Goal: Transaction & Acquisition: Purchase product/service

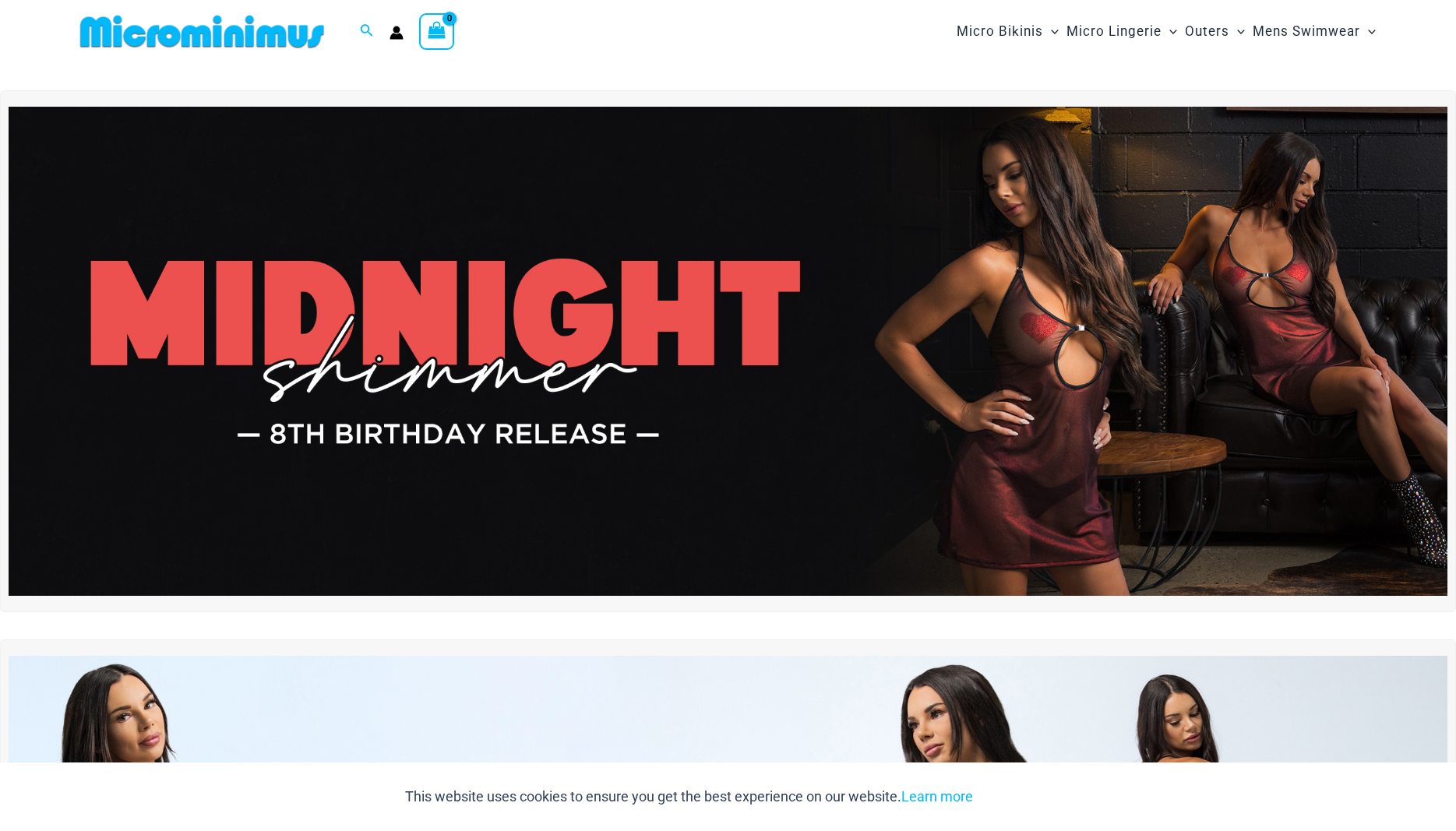
type input "**********"
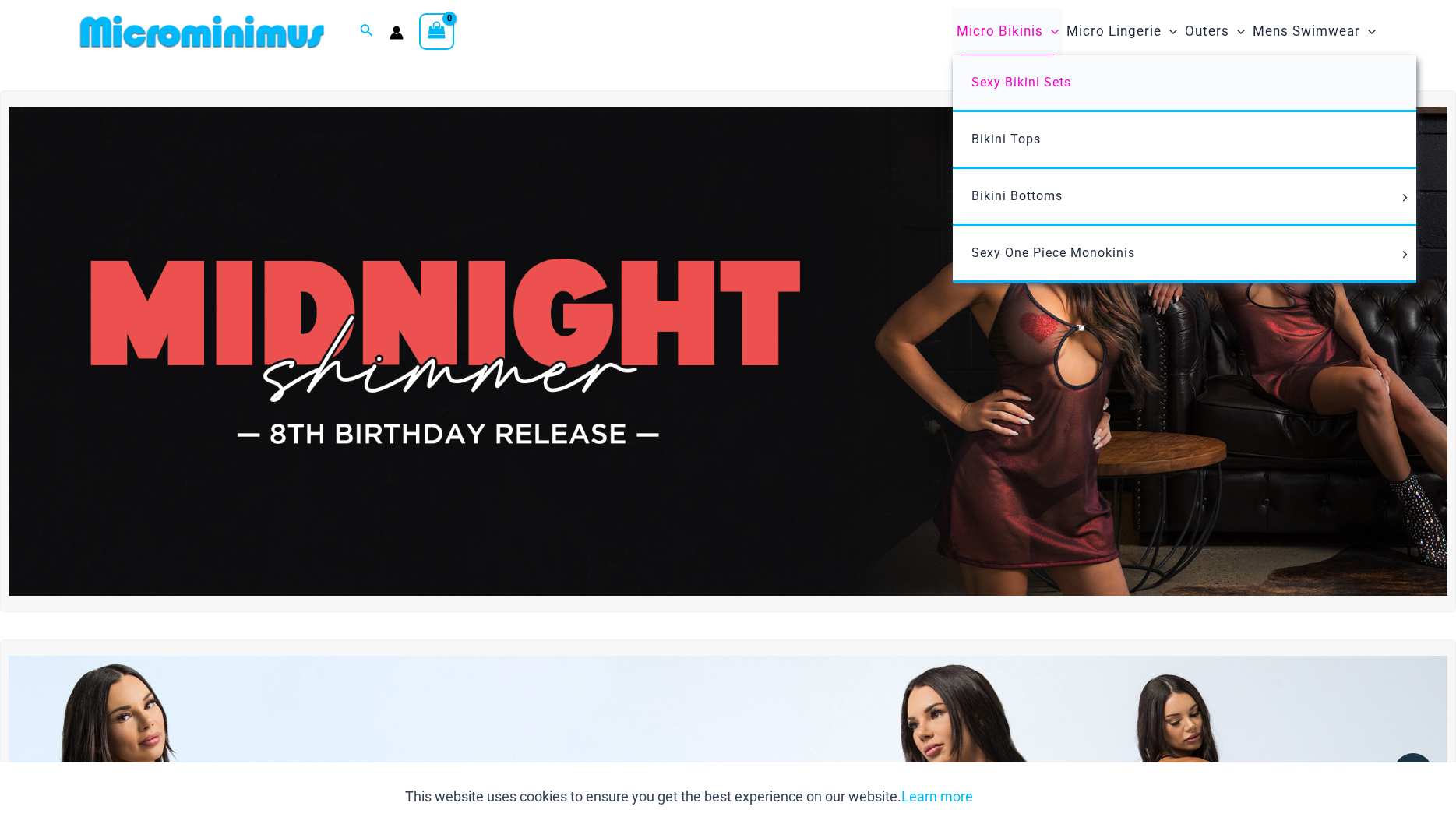
click at [1006, 82] on span "Sexy Bikini Sets" at bounding box center [1021, 81] width 100 height 15
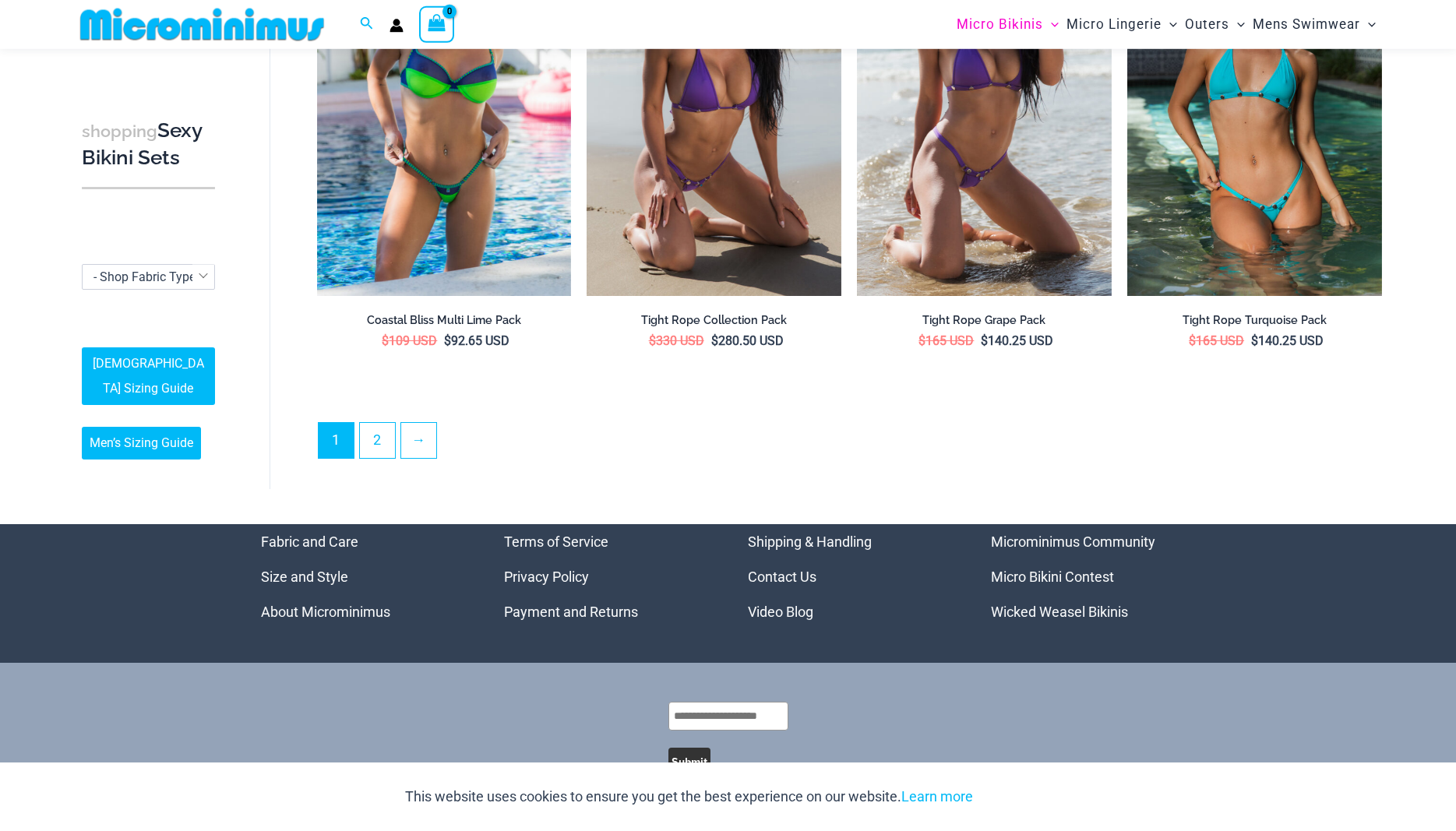
scroll to position [3728, 0]
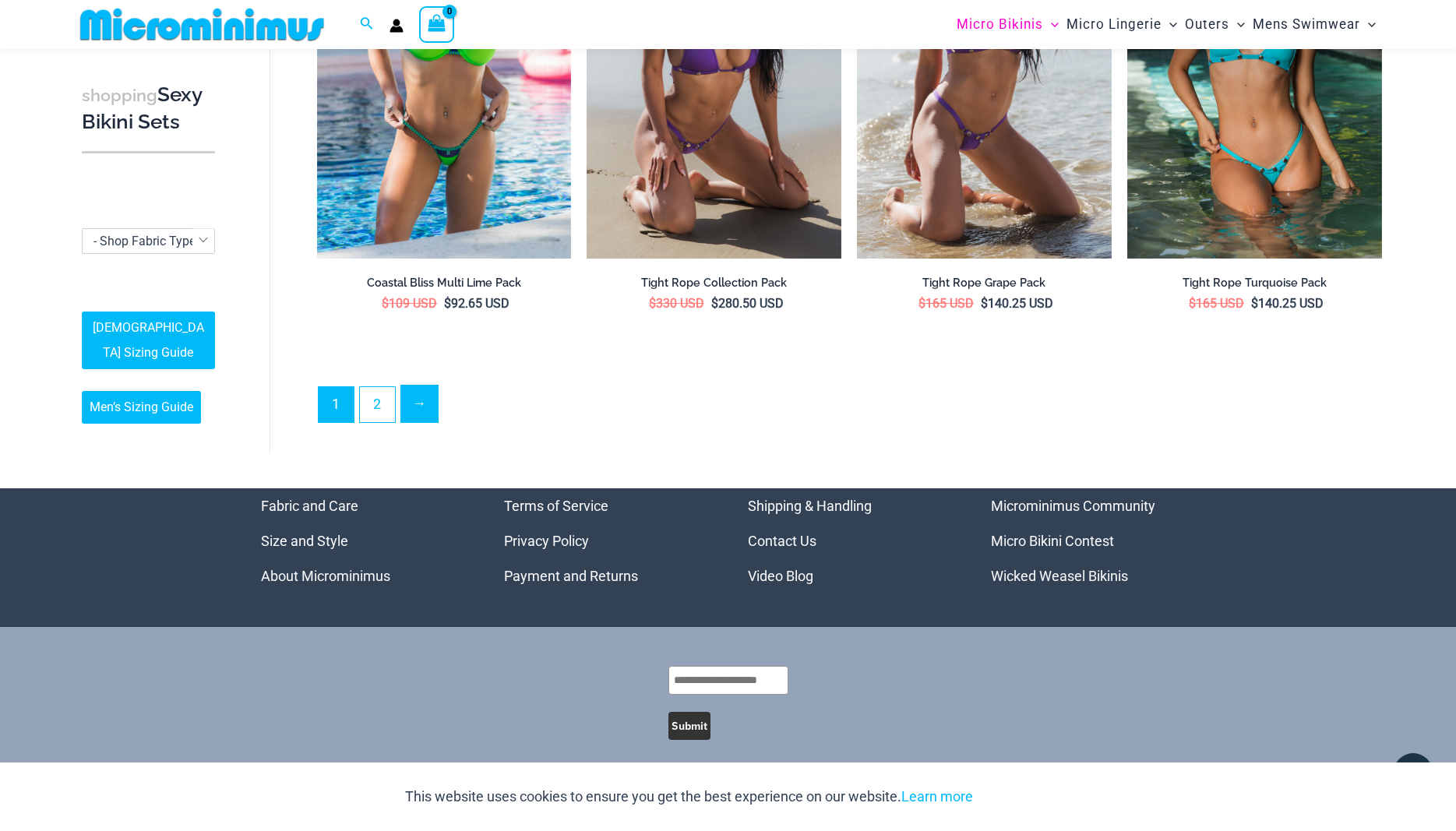
click at [421, 394] on link "→" at bounding box center [419, 403] width 36 height 36
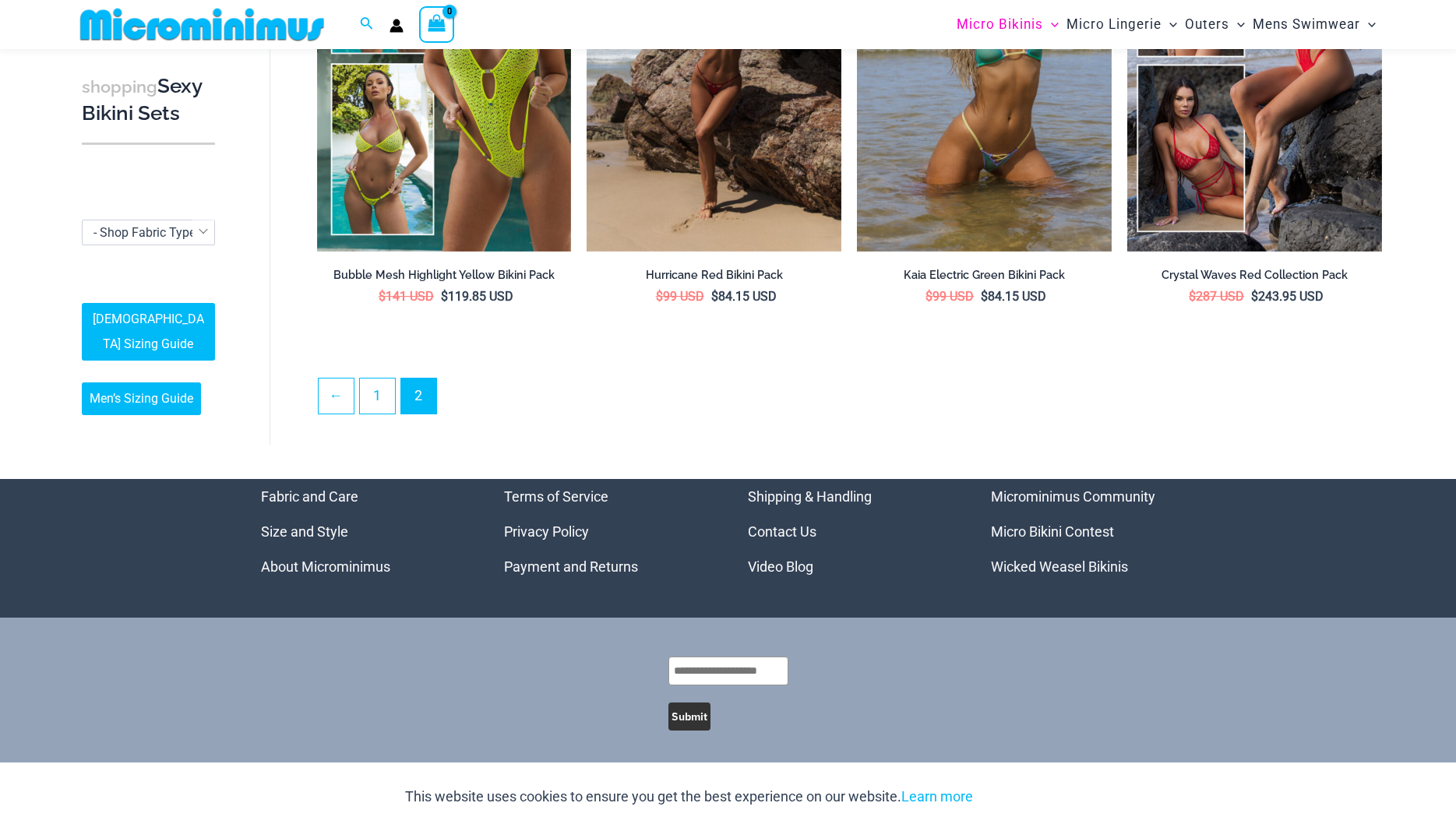
scroll to position [455, 0]
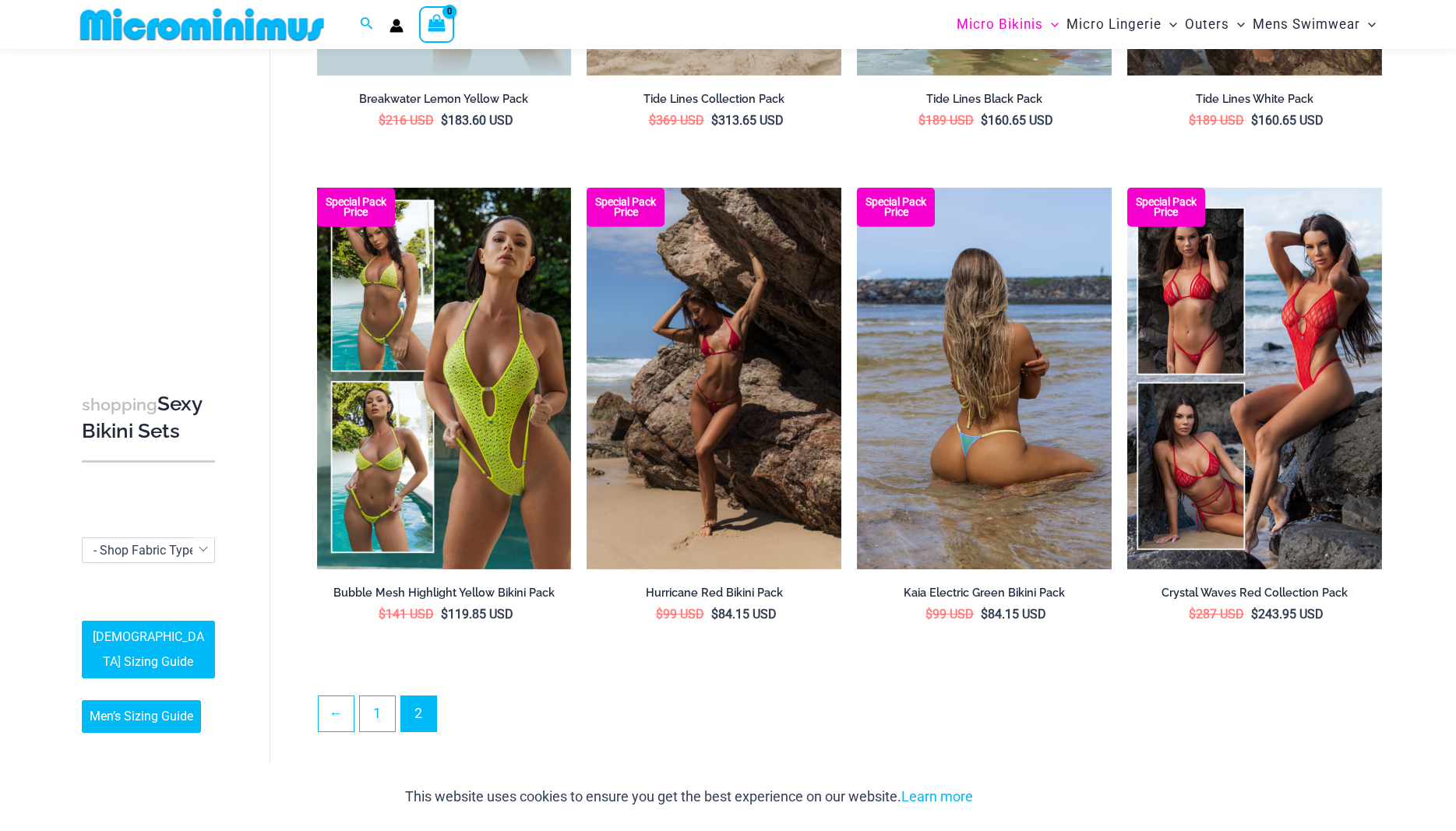
click at [1002, 373] on img at bounding box center [984, 378] width 254 height 382
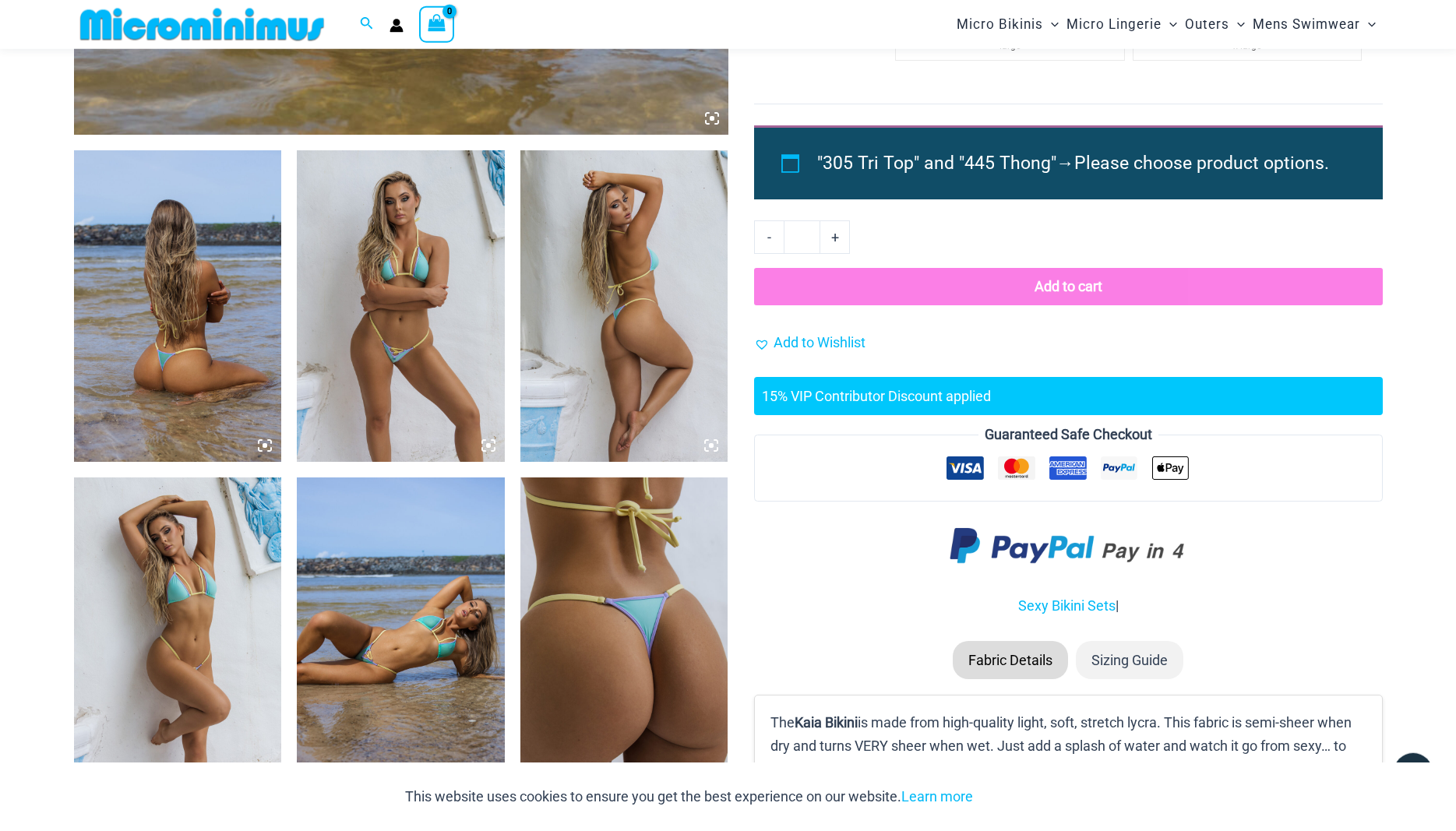
scroll to position [995, 0]
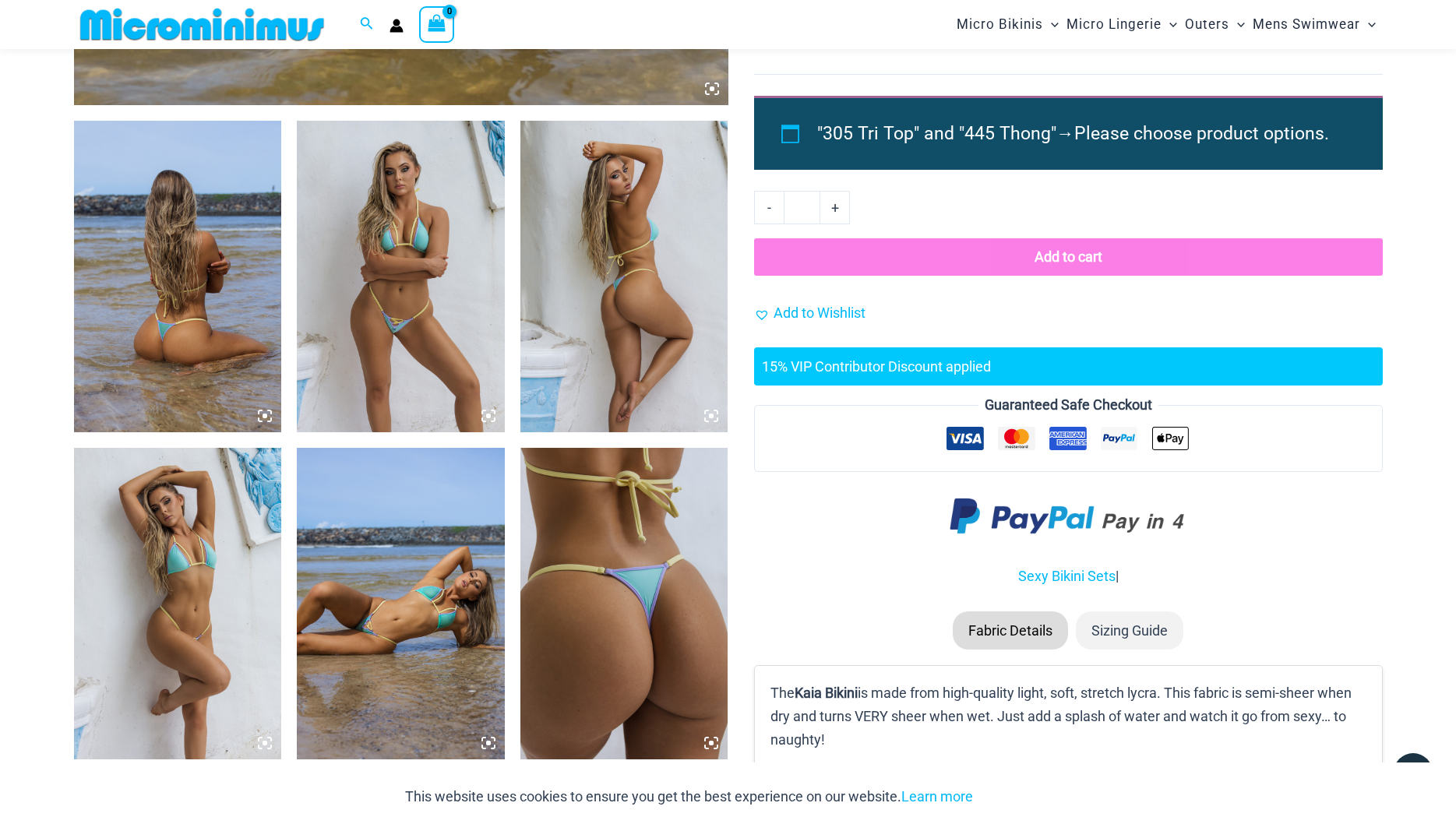
click at [409, 307] on img at bounding box center [401, 276] width 208 height 312
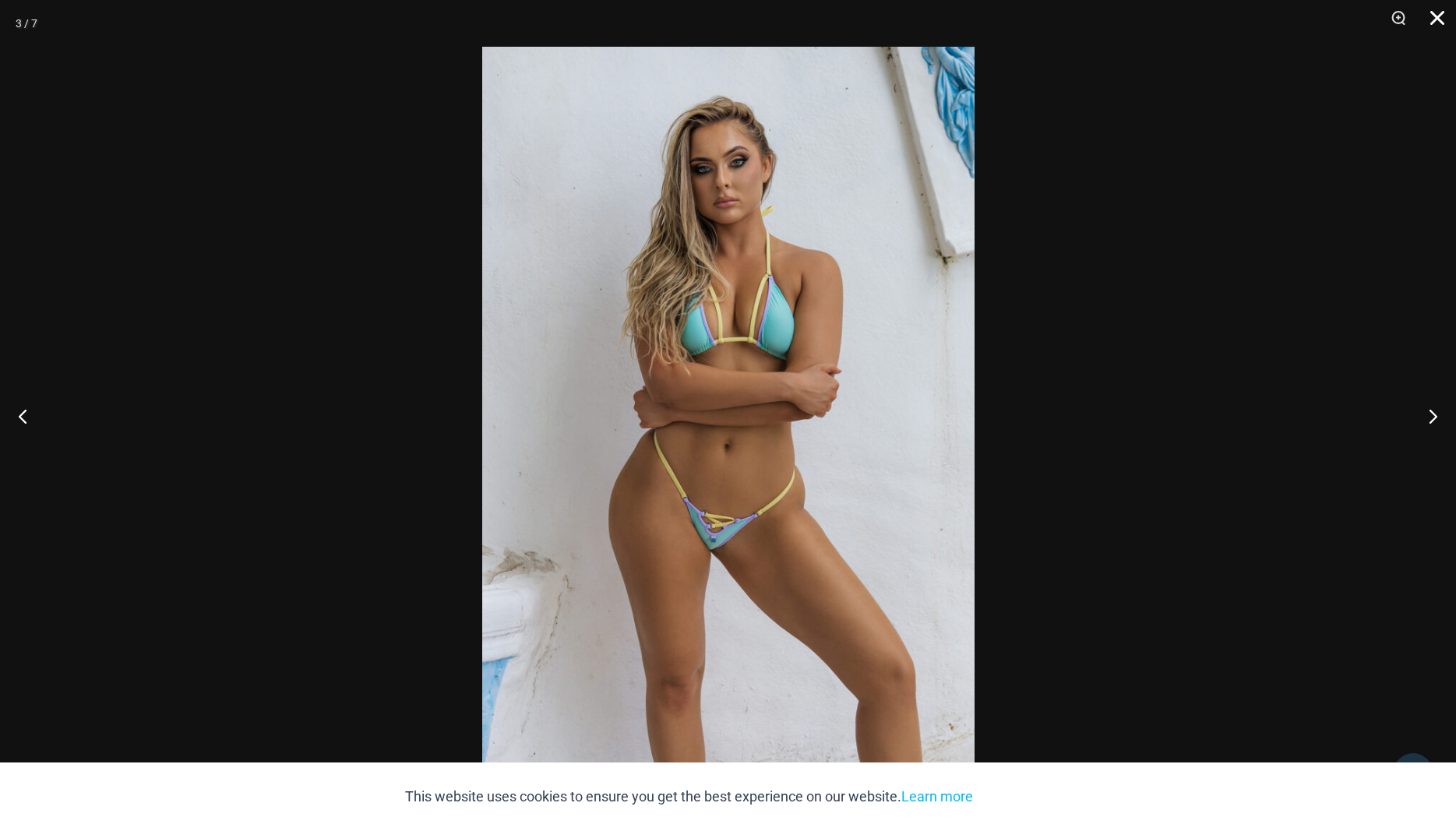
click at [1434, 27] on button "Close" at bounding box center [1431, 23] width 39 height 47
